Goal: Information Seeking & Learning: Learn about a topic

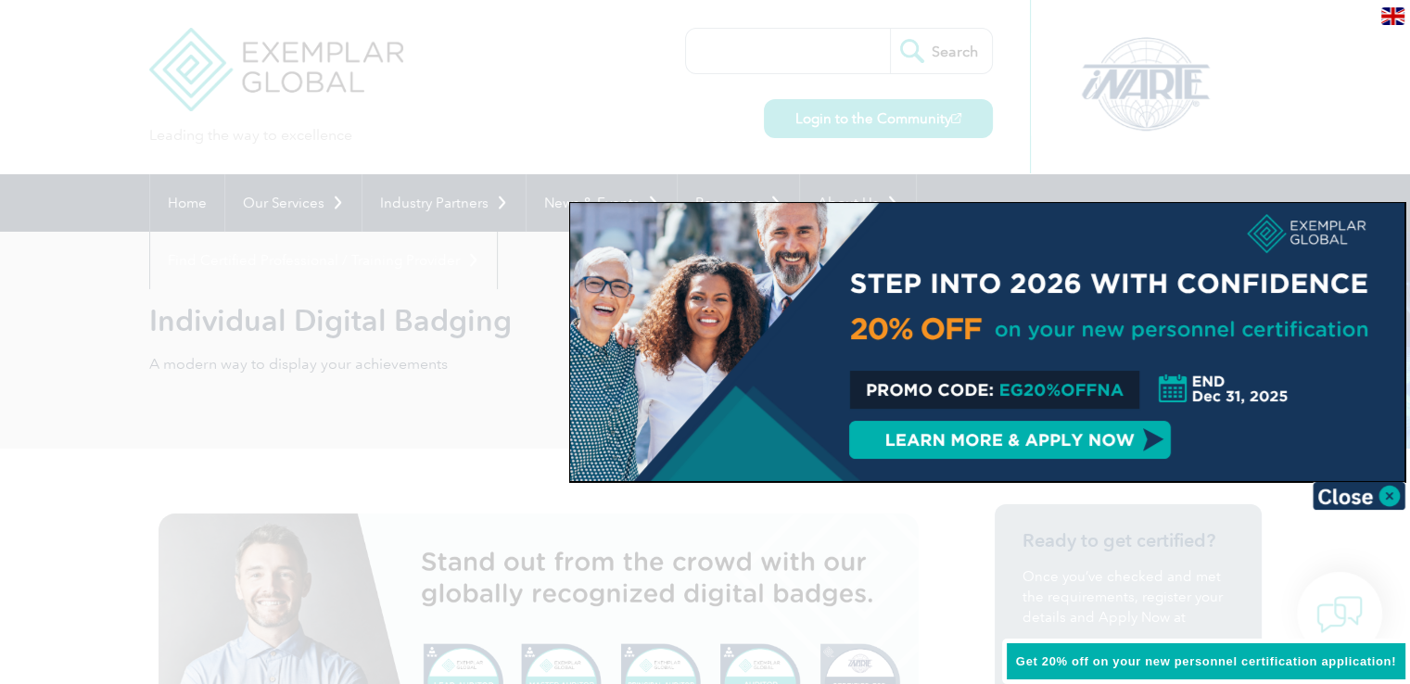
click at [701, 80] on div at bounding box center [705, 342] width 1410 height 684
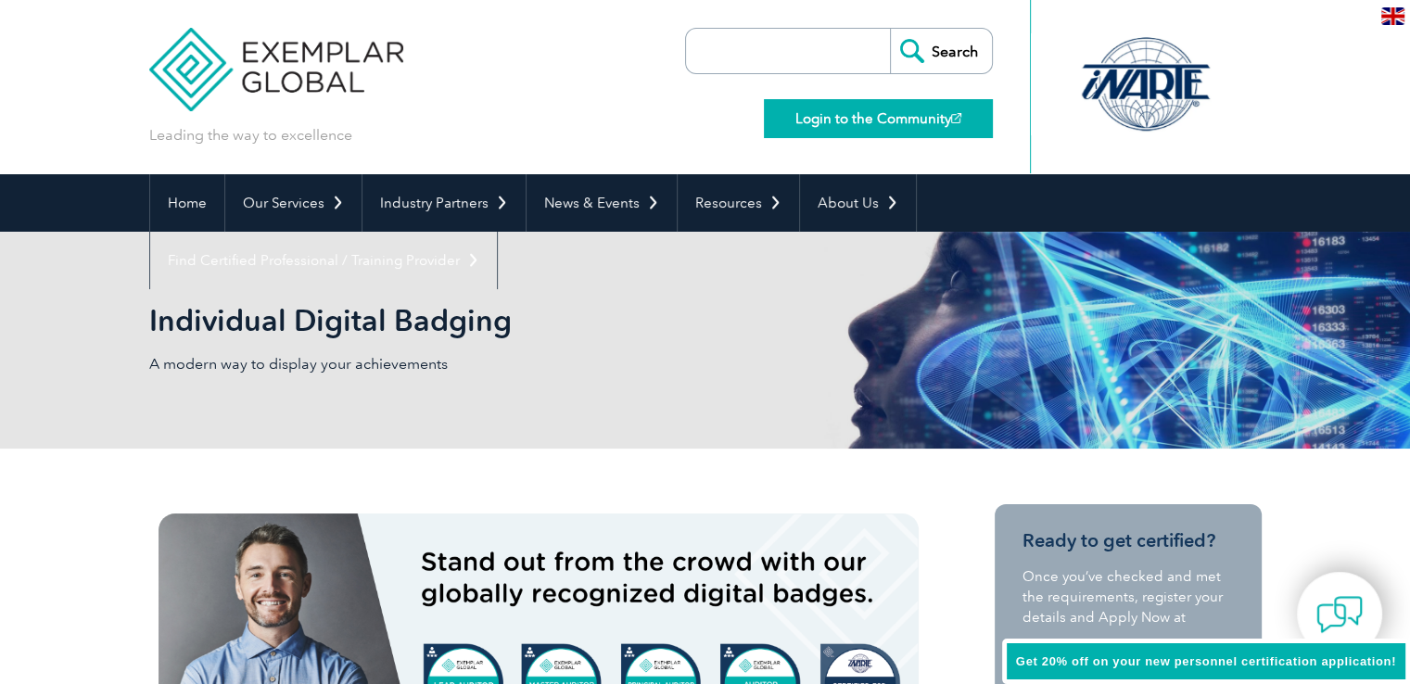
click at [854, 121] on link "Login to the Community" at bounding box center [878, 118] width 229 height 39
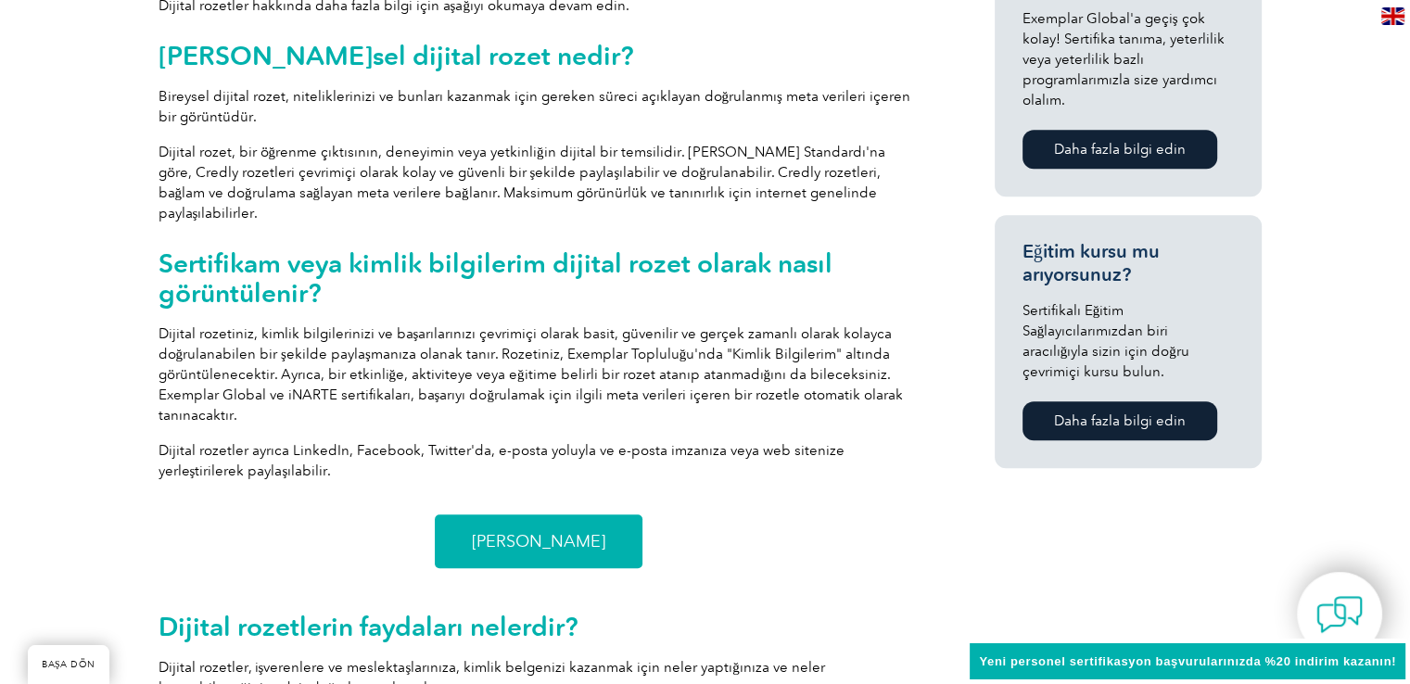
scroll to position [1178, 0]
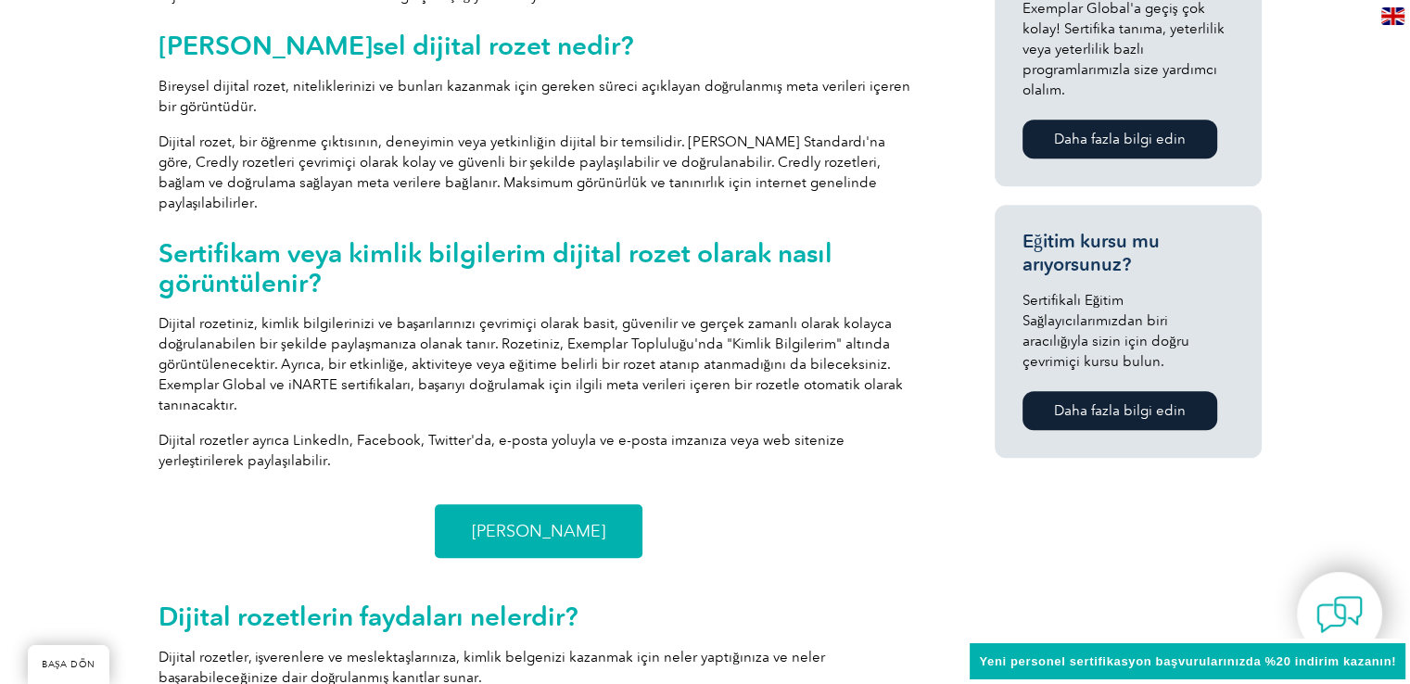
click at [735, 508] on div "Hemen Başvurun" at bounding box center [539, 531] width 760 height 54
click at [590, 521] on font "Hemen Başvurun" at bounding box center [538, 531] width 133 height 20
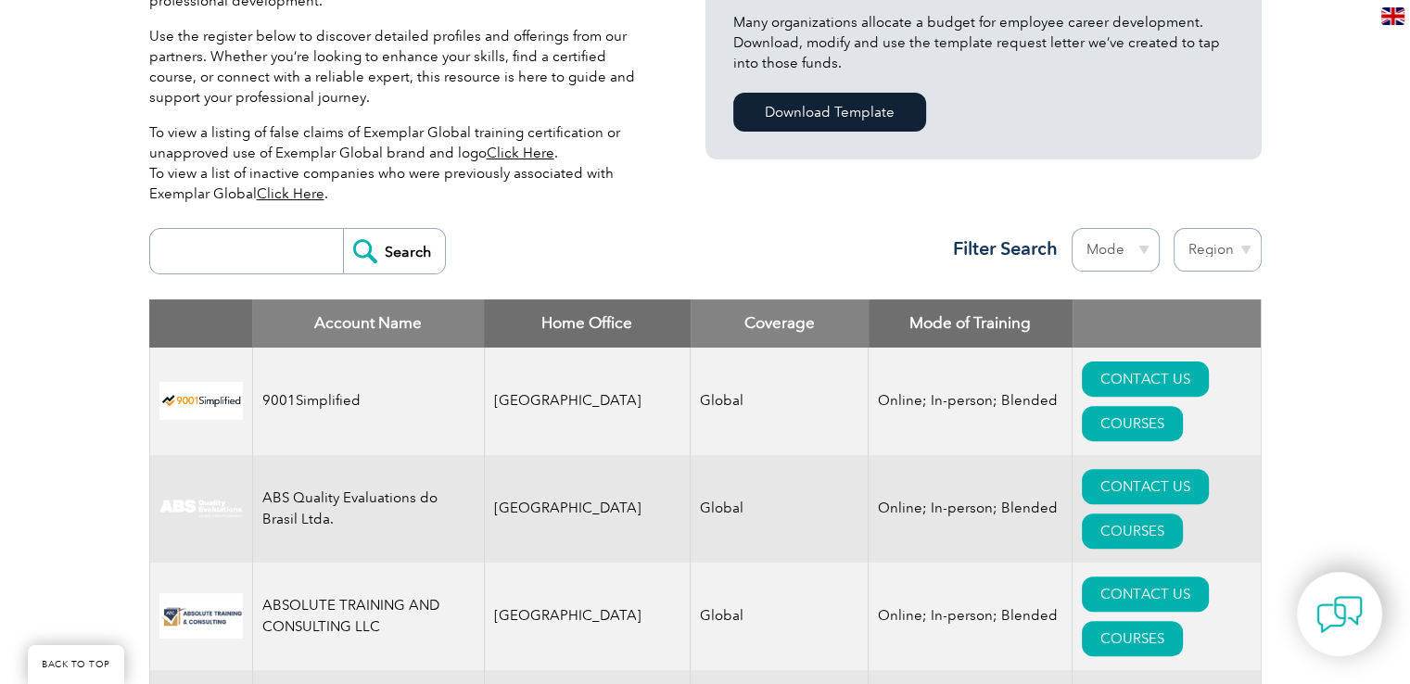
click at [723, 318] on th "Coverage" at bounding box center [780, 323] width 178 height 48
click at [1187, 245] on select "Region Australia Bahrain Bangladesh Brazil Canada Colombia Dominican Republic E…" at bounding box center [1218, 250] width 88 height 44
select select "Turkey"
click at [1174, 228] on select "Region Australia Bahrain Bangladesh Brazil Canada Colombia Dominican Republic E…" at bounding box center [1218, 250] width 88 height 44
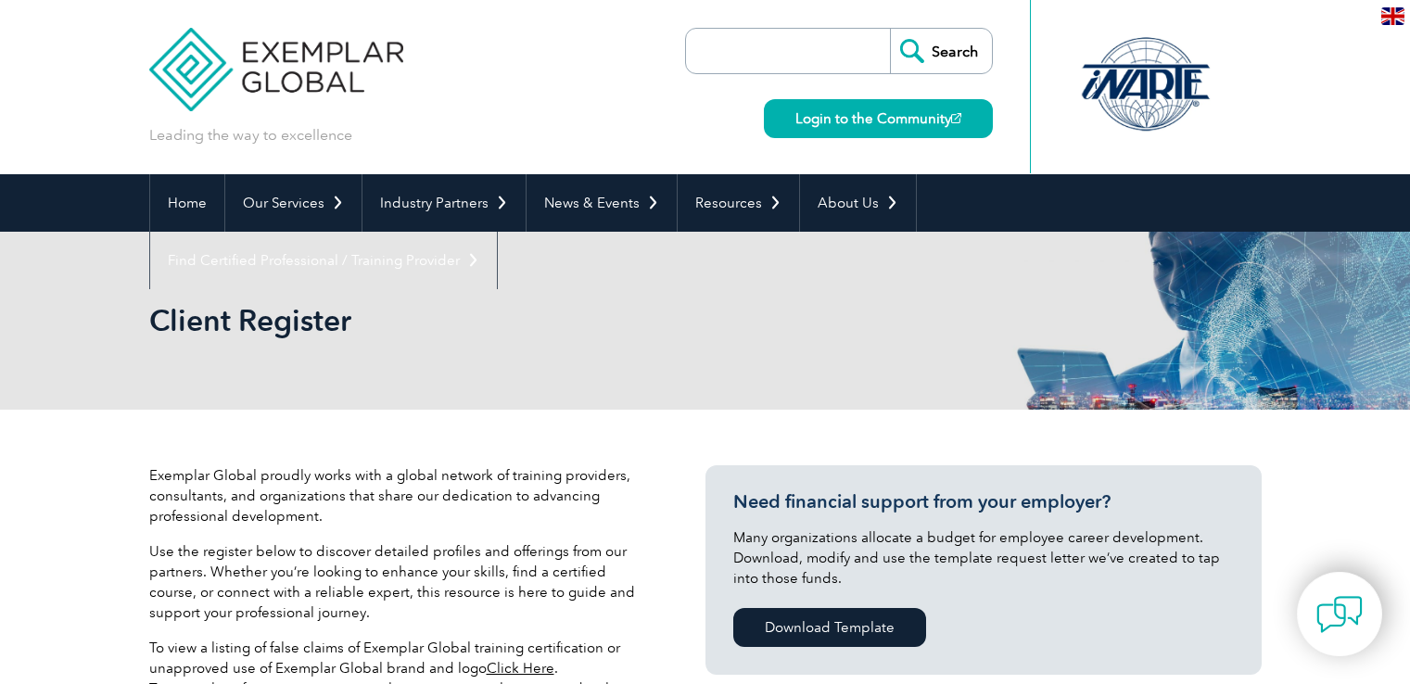
select select "[GEOGRAPHIC_DATA]"
click at [616, 472] on p "Exemplar Global proudly works with a global network of training providers, cons…" at bounding box center [399, 495] width 501 height 61
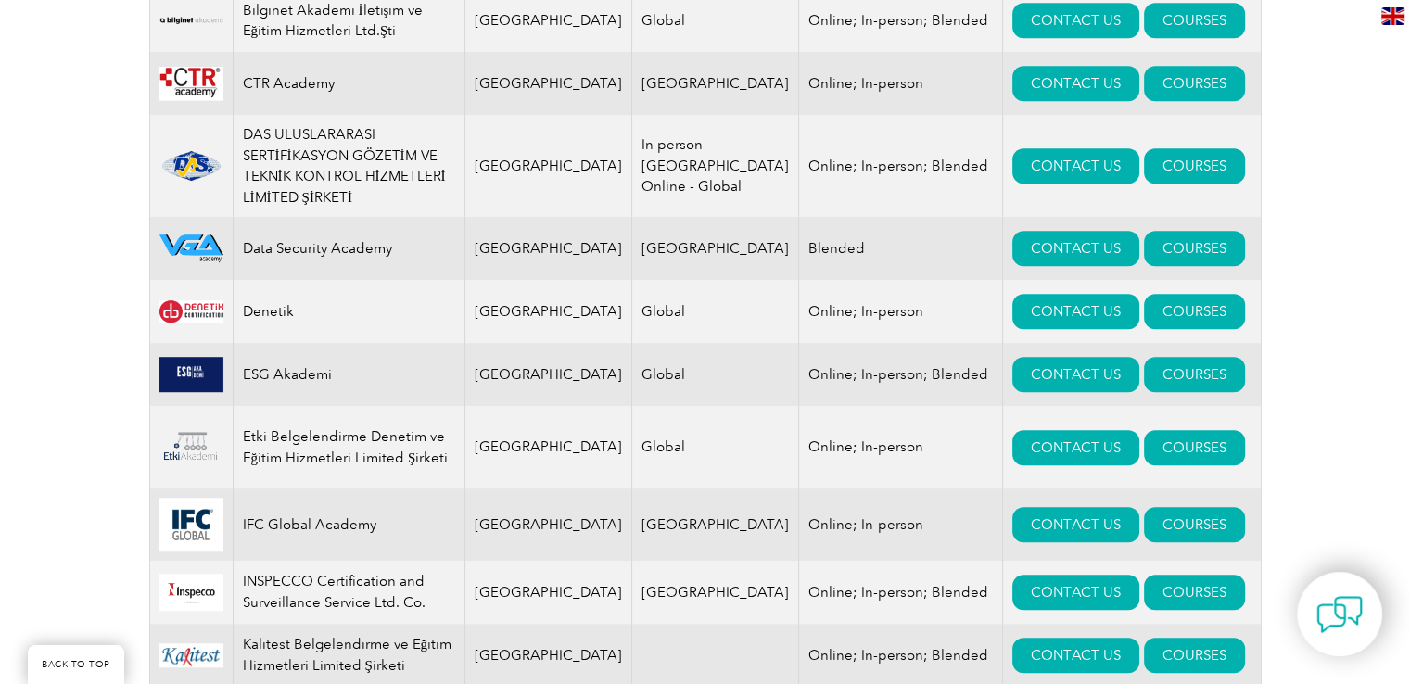
scroll to position [1187, 0]
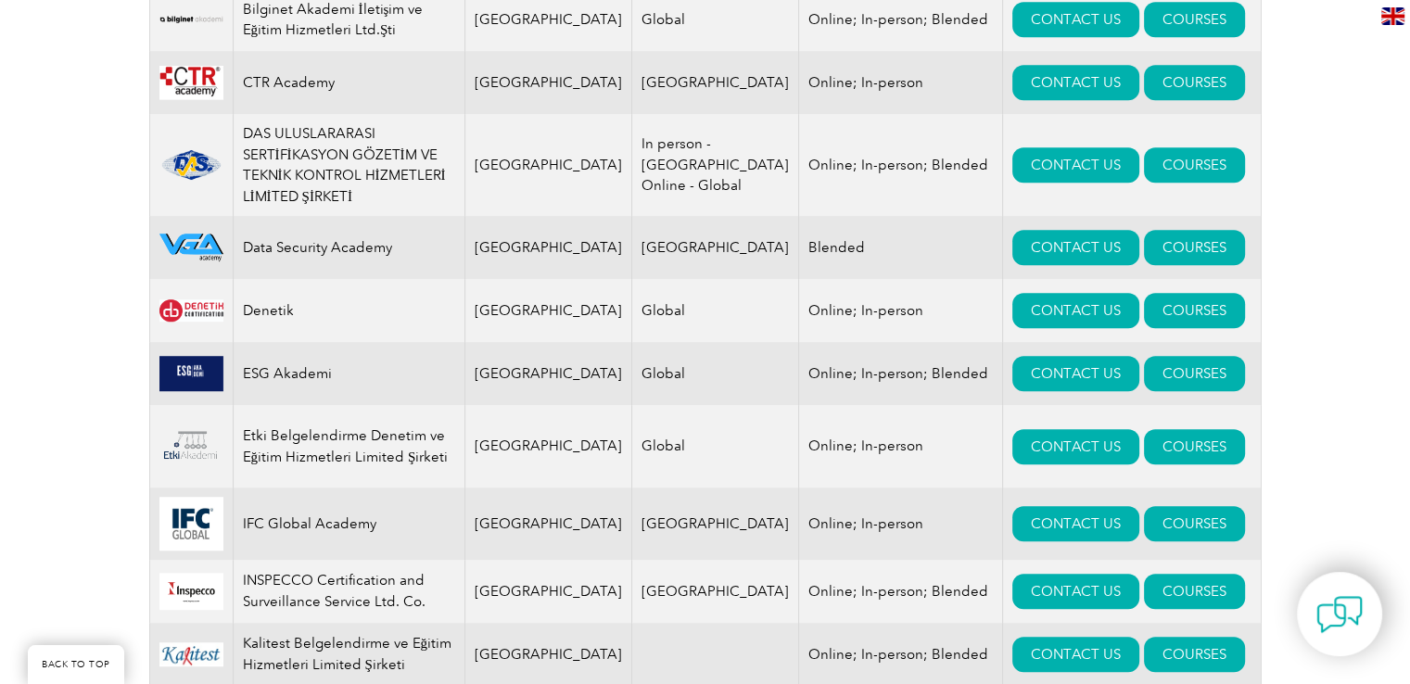
click at [63, 414] on div "Exemplar Global proudly works with a global network of training providers, cons…" at bounding box center [705, 600] width 1410 height 2755
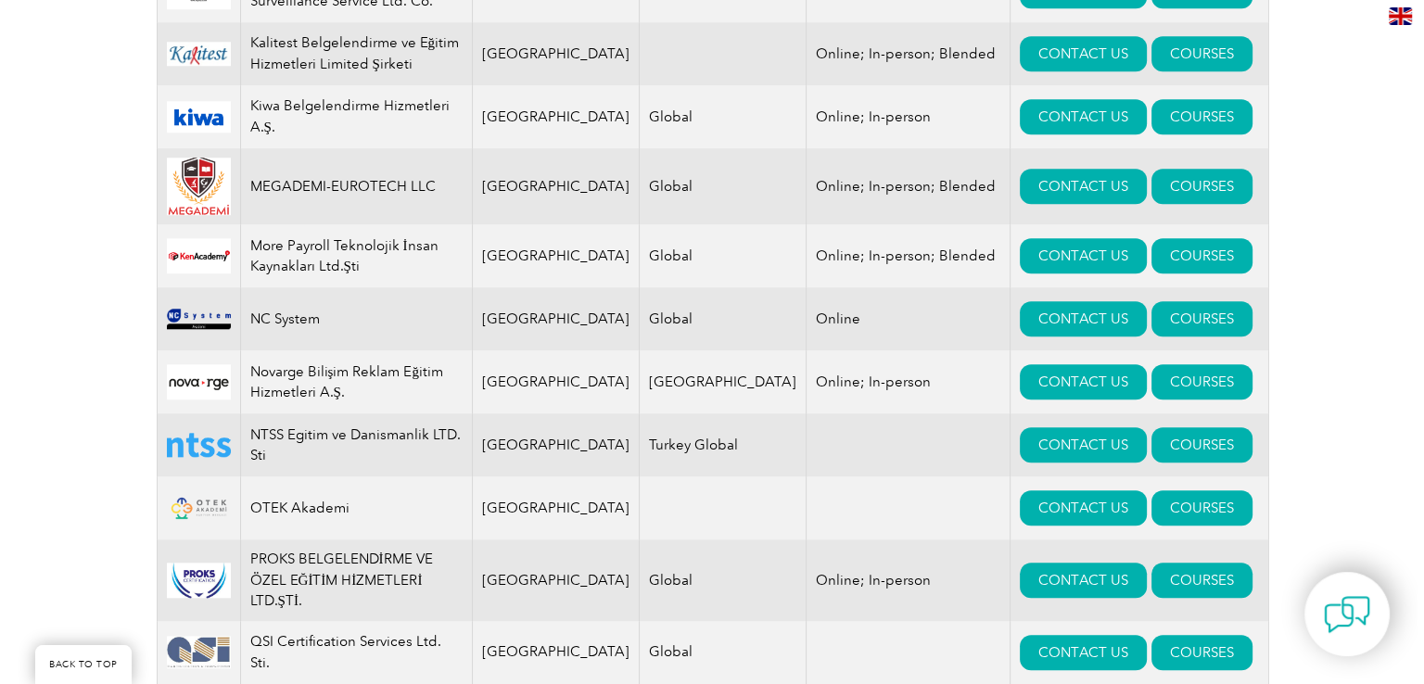
scroll to position [1632, 0]
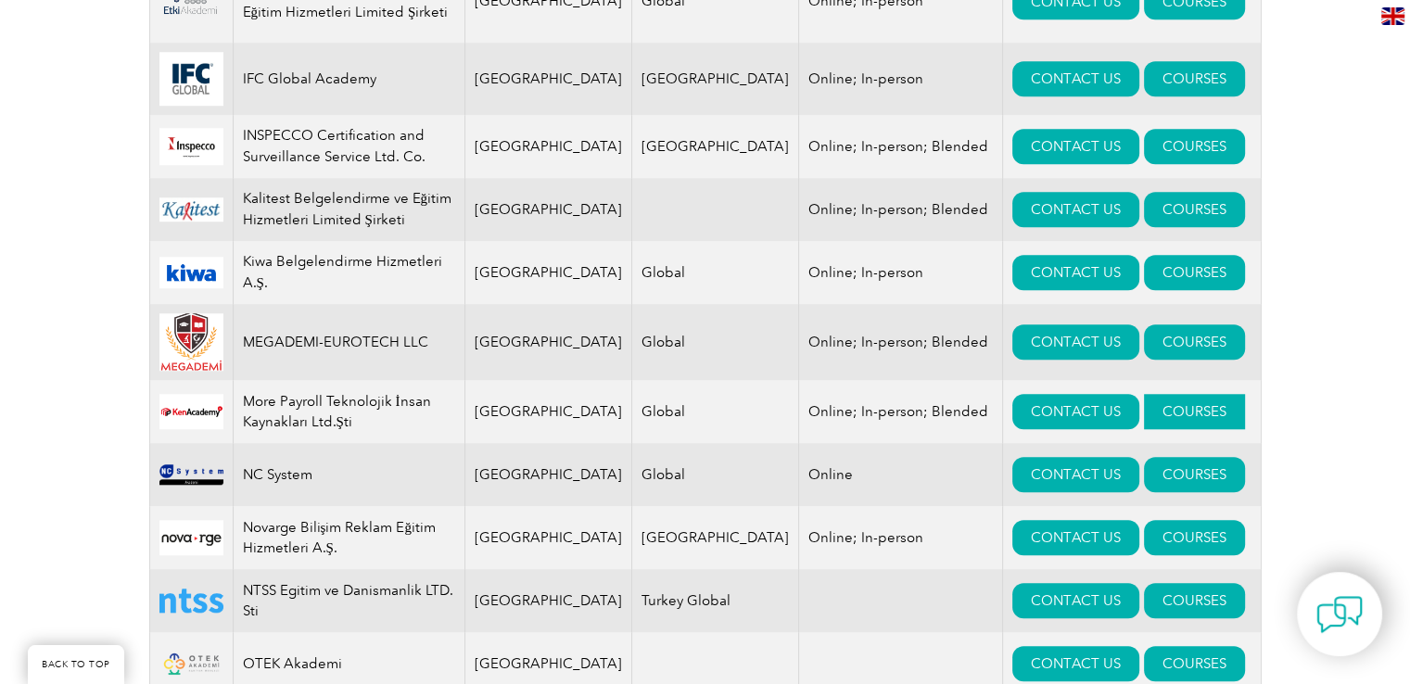
click at [1144, 394] on link "COURSES" at bounding box center [1194, 411] width 101 height 35
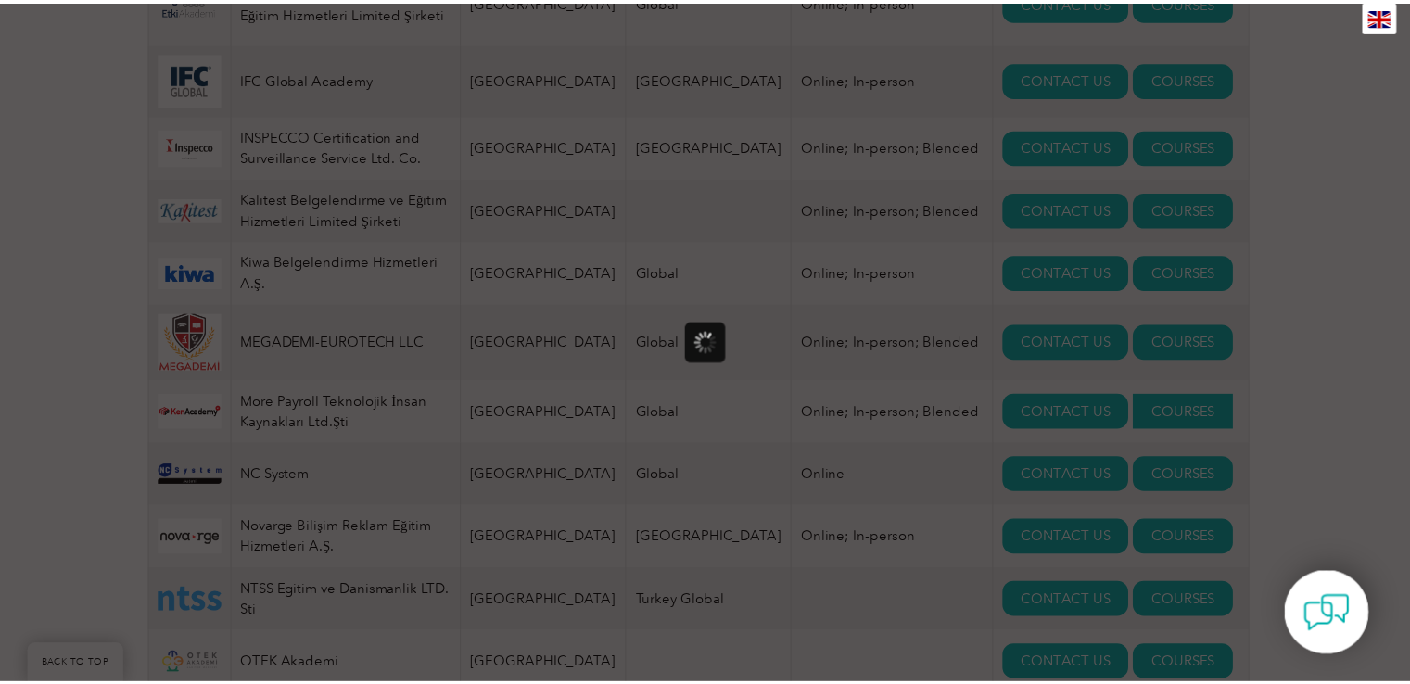
scroll to position [0, 0]
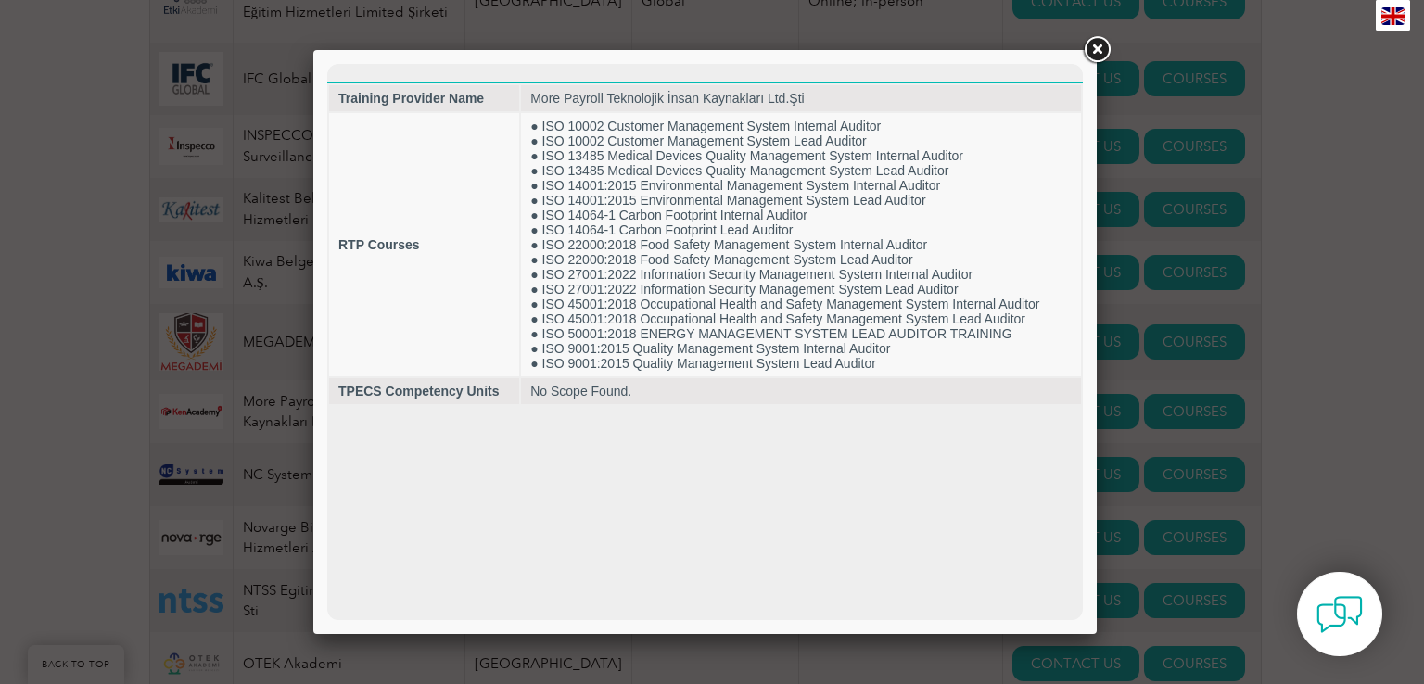
click at [1093, 44] on link at bounding box center [1096, 49] width 33 height 33
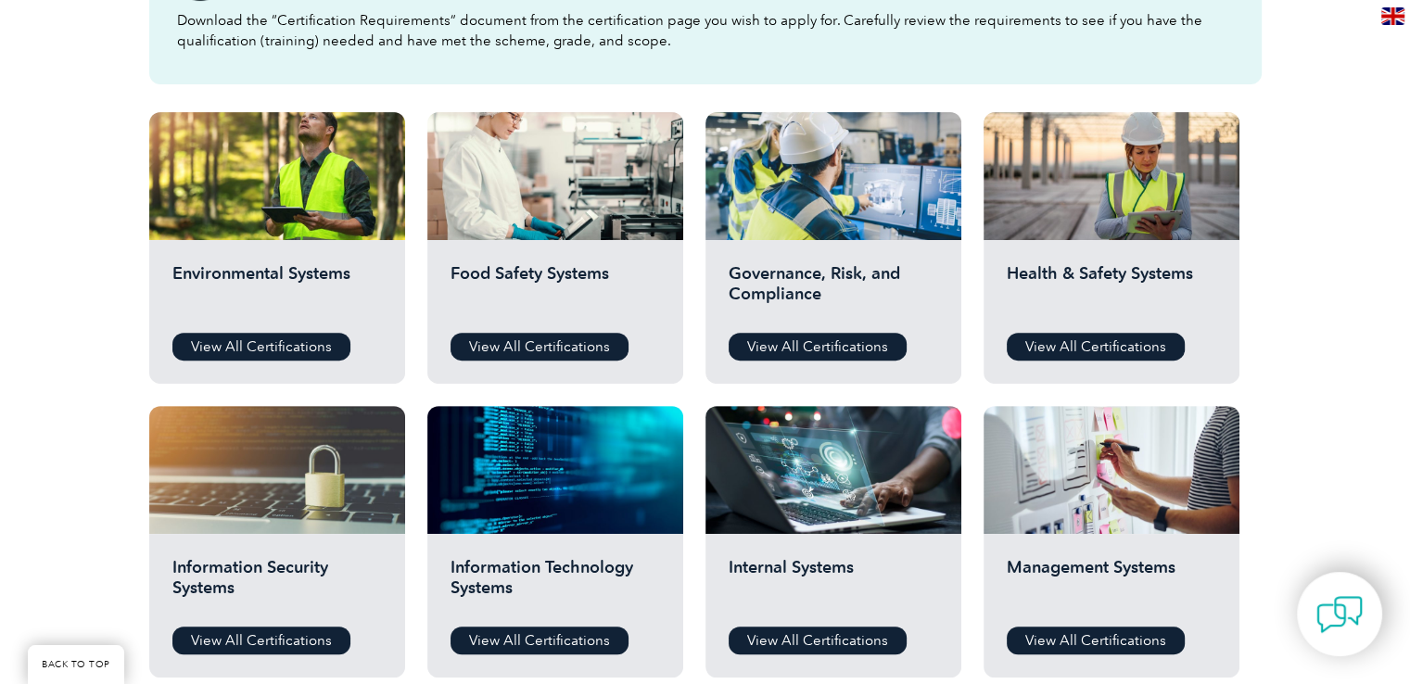
scroll to position [593, 0]
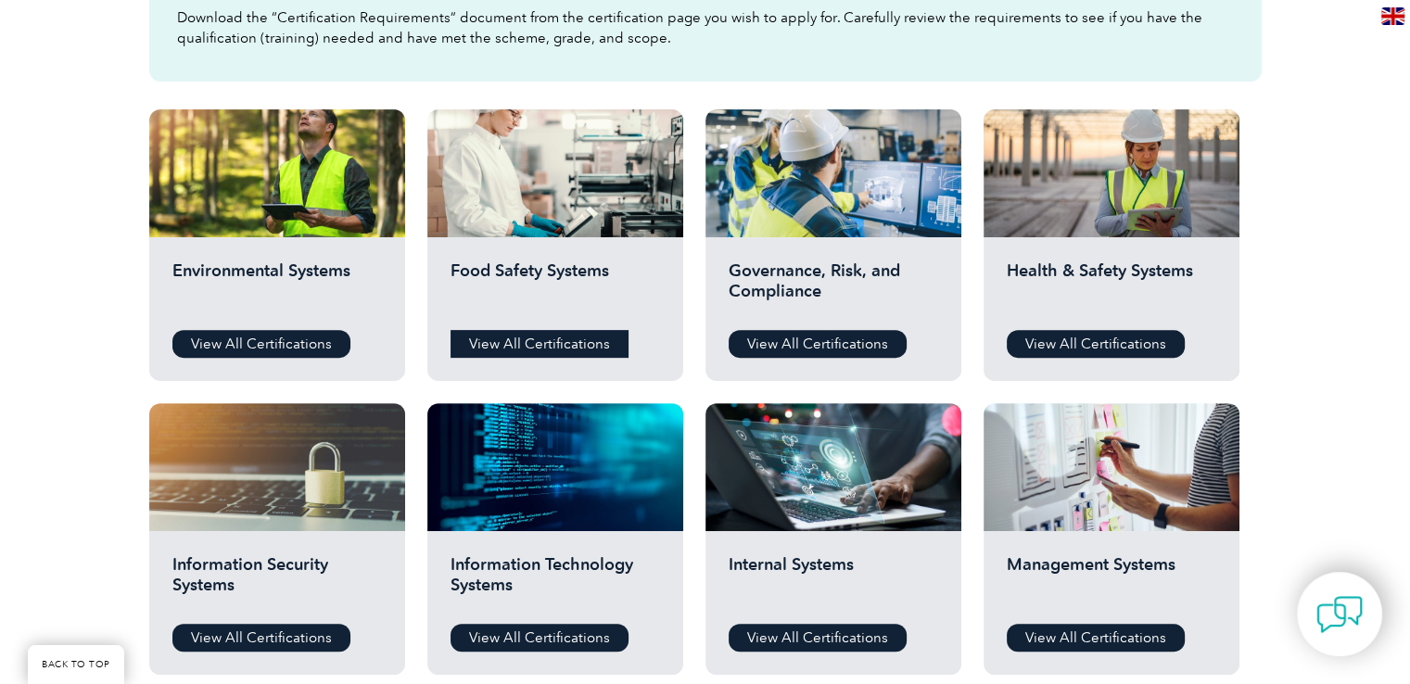
click at [586, 349] on link "View All Certifications" at bounding box center [540, 344] width 178 height 28
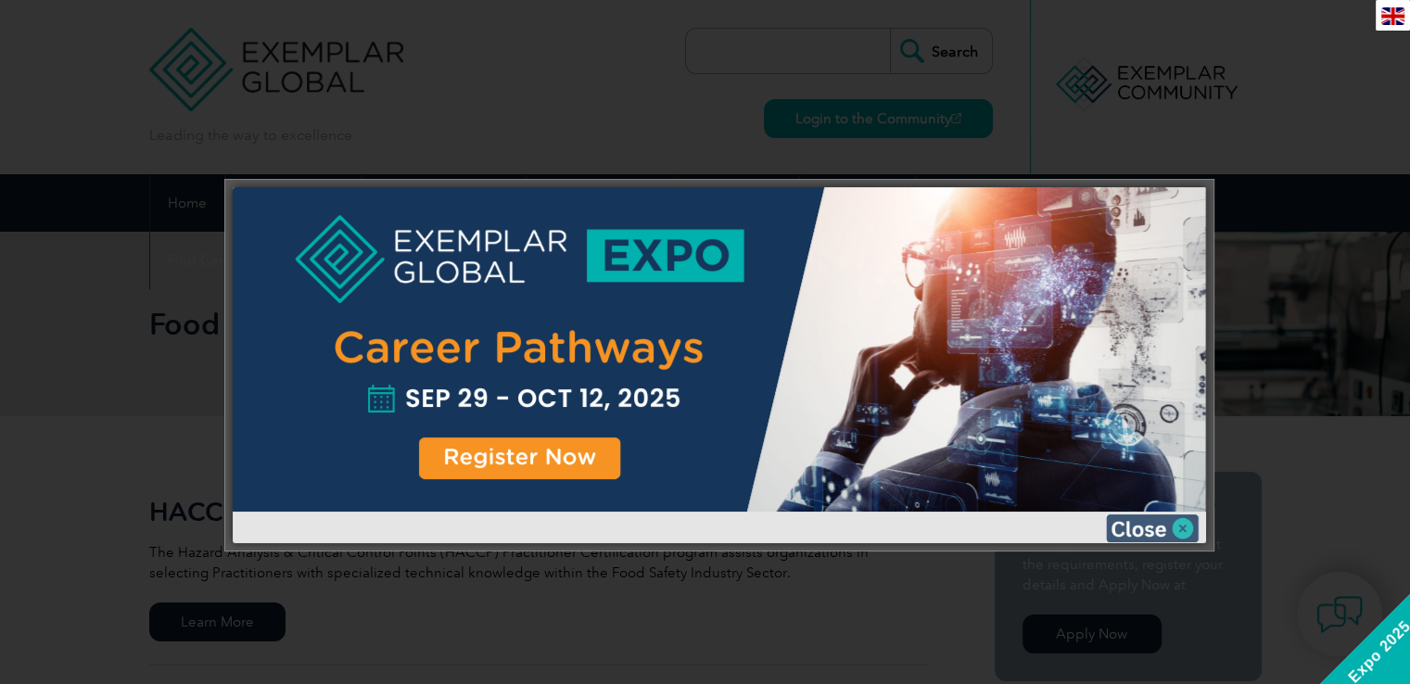
click at [1150, 519] on img at bounding box center [1152, 529] width 93 height 28
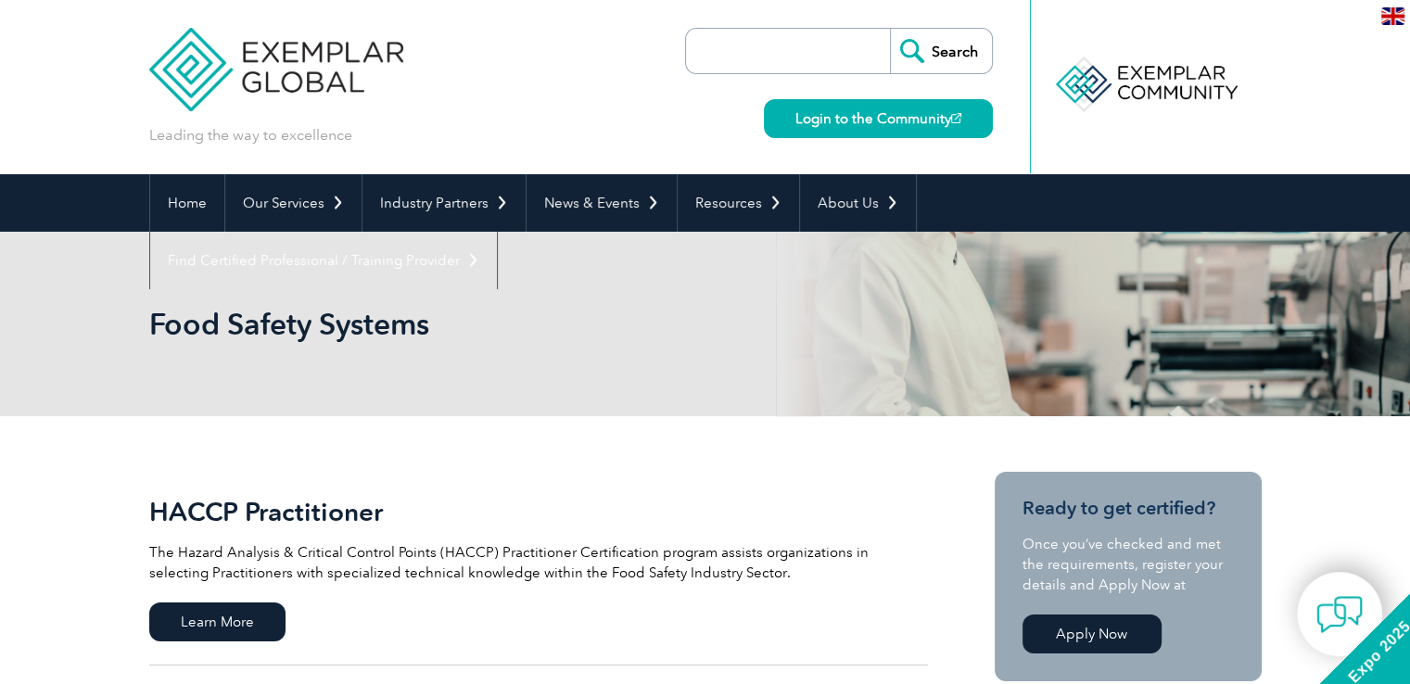
click at [738, 497] on h2 "HACCP Practitioner" at bounding box center [538, 512] width 779 height 30
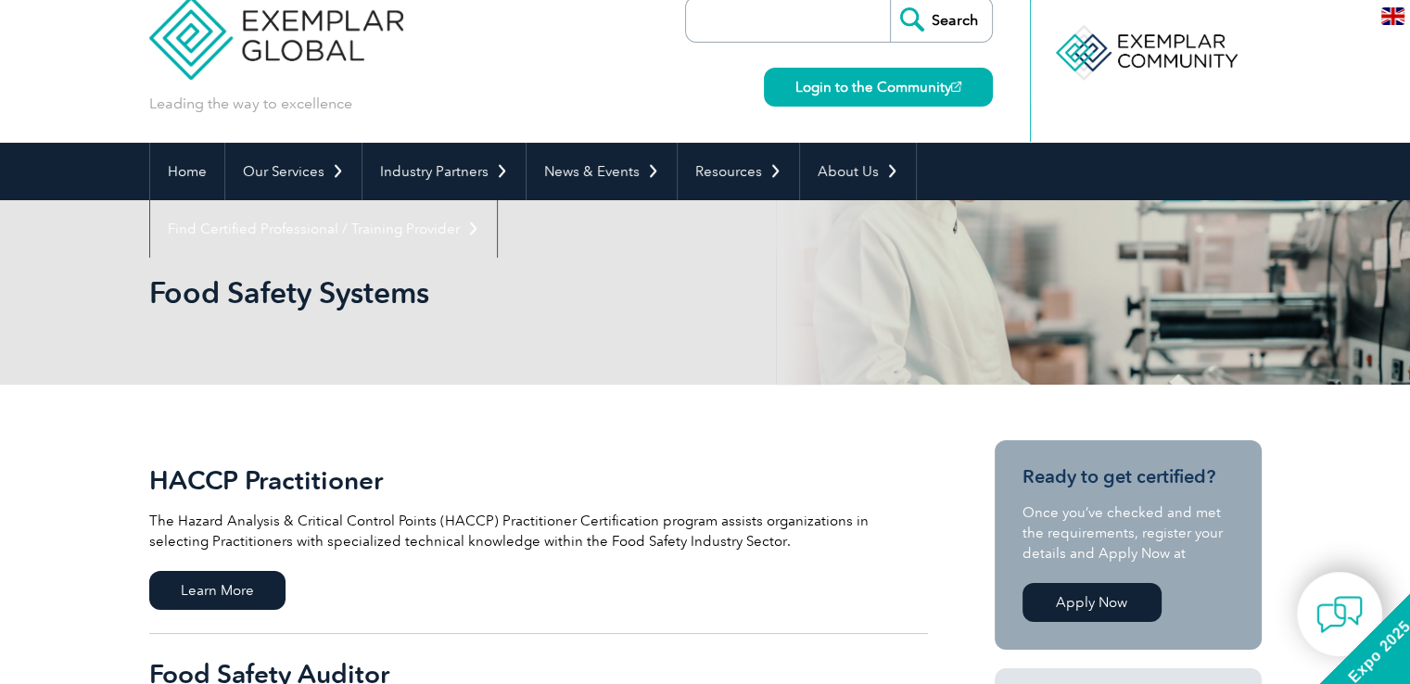
scroll to position [37, 0]
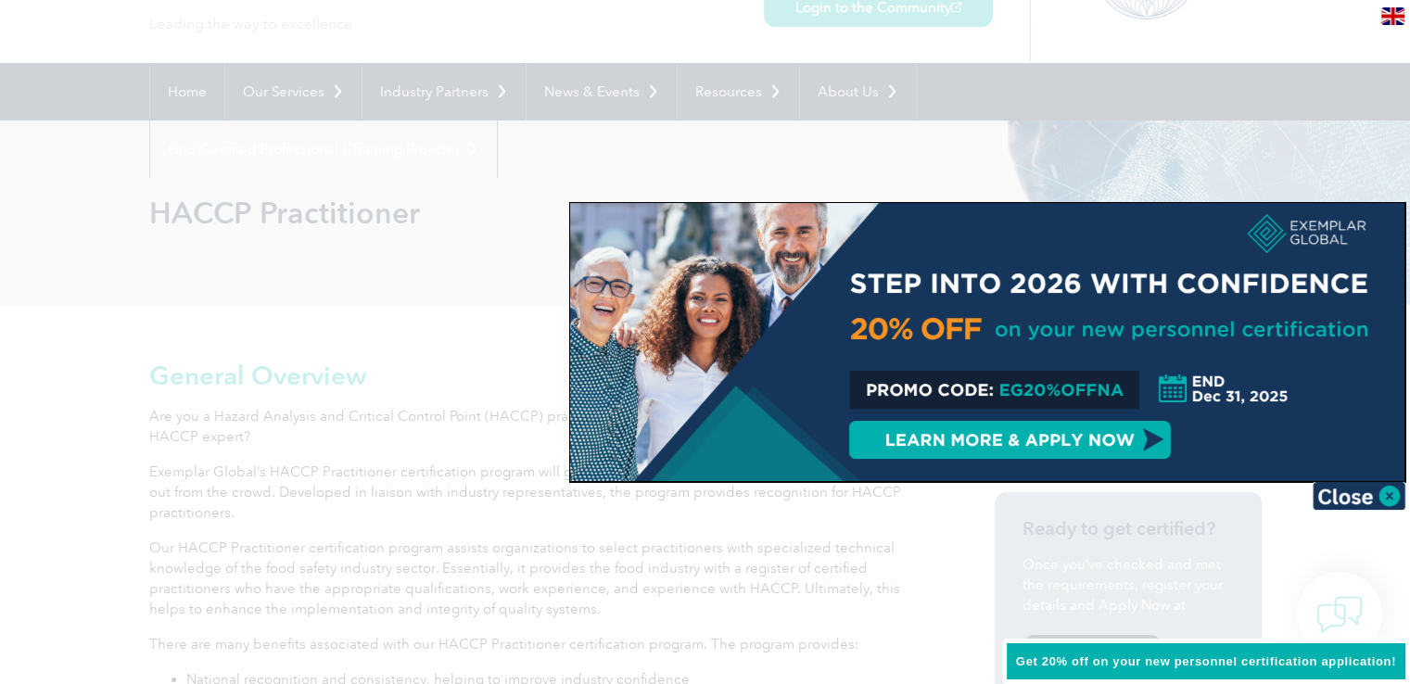
scroll to position [148, 0]
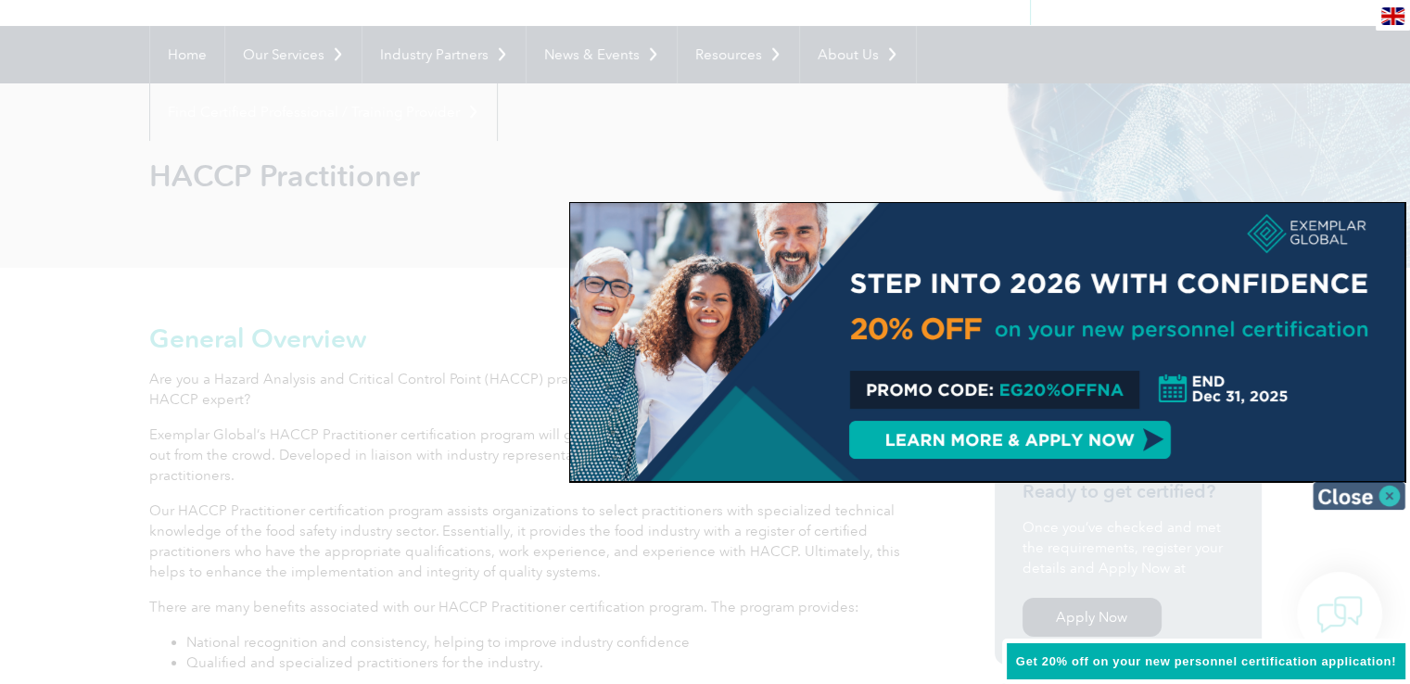
click at [1357, 498] on img at bounding box center [1359, 496] width 93 height 28
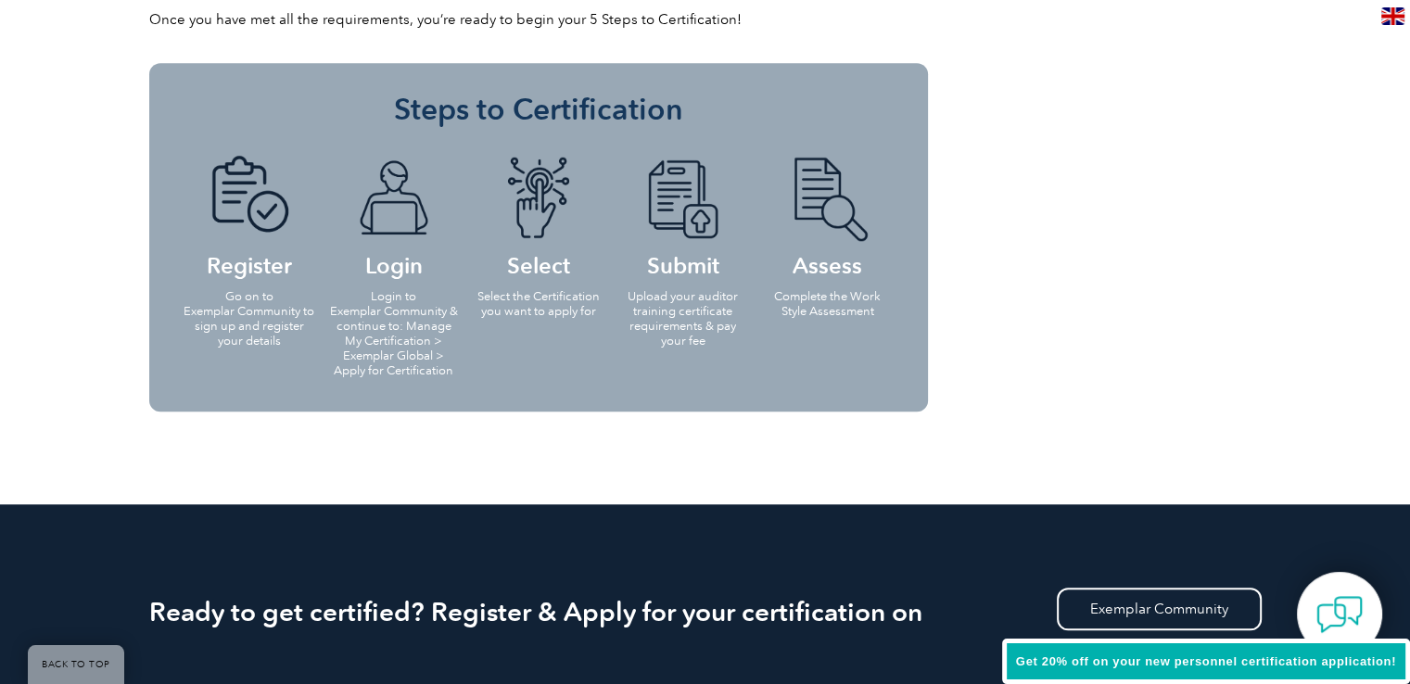
scroll to position [1706, 0]
